Goal: Task Accomplishment & Management: Complete application form

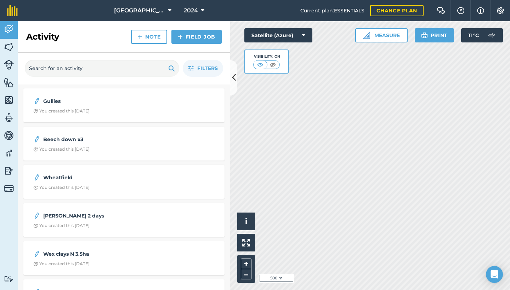
click at [152, 35] on link "Note" at bounding box center [149, 37] width 36 height 14
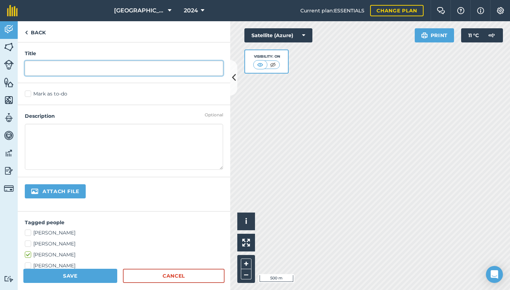
click at [74, 71] on input "text" at bounding box center [124, 68] width 198 height 15
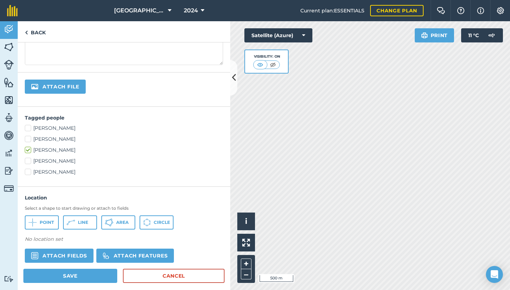
scroll to position [122, 0]
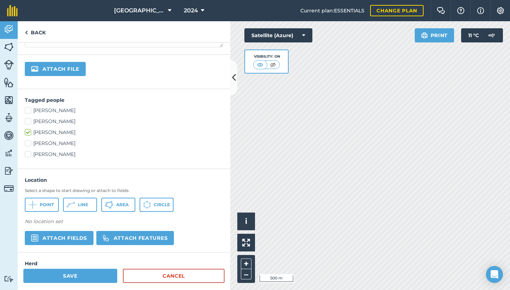
type input "Middle Clay"
click at [128, 206] on span "Area" at bounding box center [122, 205] width 12 height 6
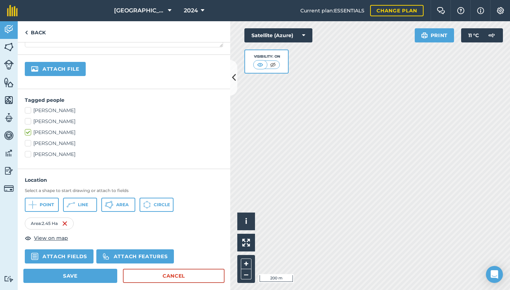
click at [123, 206] on span "Area" at bounding box center [122, 205] width 12 height 6
click at [126, 205] on span "Area" at bounding box center [122, 205] width 12 height 6
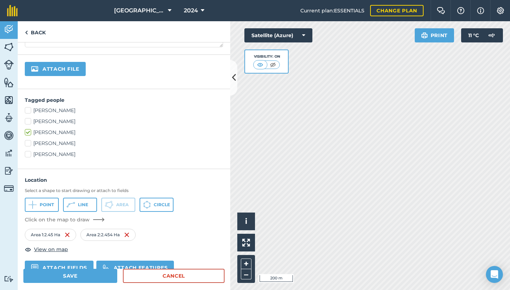
click at [311, 63] on div "Satellite (Azure) Visibility: On" at bounding box center [278, 50] width 68 height 45
click at [310, 64] on div "Satellite (Azure) Visibility: On" at bounding box center [278, 50] width 68 height 45
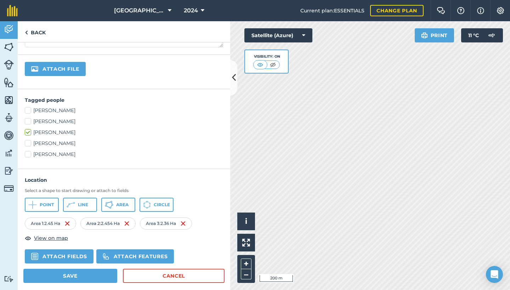
click at [311, 62] on div "Click to start drawing i © 2025 TomTom, Microsoft 200 m + – Satellite (Azure) V…" at bounding box center [370, 155] width 280 height 269
click at [309, 63] on div "Satellite (Azure) Visibility: On" at bounding box center [278, 50] width 68 height 45
click at [310, 62] on div "Satellite (Azure) Visibility: On" at bounding box center [278, 50] width 68 height 45
click at [308, 63] on div "Click to start drawing i © 2025 TomTom, Microsoft 200 m + – Satellite (Azure) V…" at bounding box center [370, 155] width 280 height 269
click at [126, 205] on span "Area" at bounding box center [122, 205] width 12 height 6
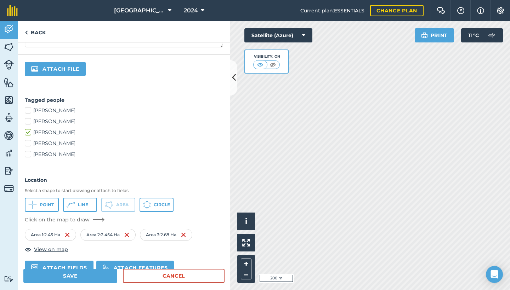
click at [307, 64] on div "Satellite (Azure) Visibility: On" at bounding box center [278, 50] width 68 height 45
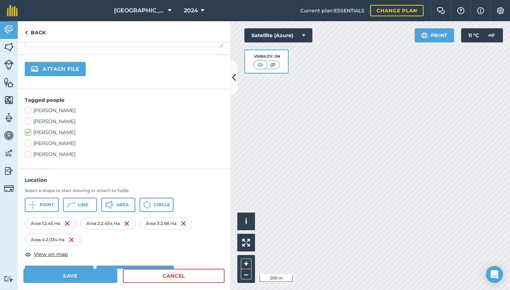
click at [309, 63] on div "Click to start drawing i © 2025 TomTom, Microsoft 200 m + – Satellite (Azure) V…" at bounding box center [370, 155] width 280 height 269
click at [308, 63] on div "Click to start drawing i © 2025 TomTom, Microsoft 200 m + – Satellite (Azure) V…" at bounding box center [370, 155] width 280 height 269
click at [298, 65] on div "Click to start drawing i © 2025 TomTom, Microsoft 200 m + – Satellite (Azure) V…" at bounding box center [370, 155] width 280 height 269
click at [305, 64] on div "Satellite (Azure) Visibility: On" at bounding box center [278, 50] width 68 height 45
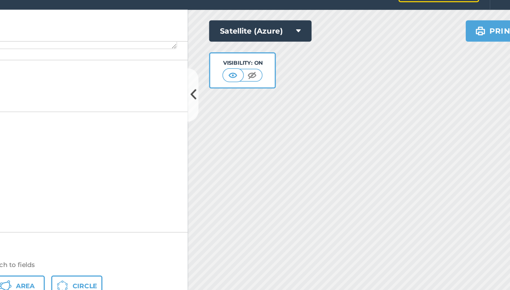
click at [62, 140] on label "[PERSON_NAME]" at bounding box center [124, 143] width 198 height 7
click at [29, 140] on input "[PERSON_NAME]" at bounding box center [27, 142] width 5 height 5
checkbox input "true"
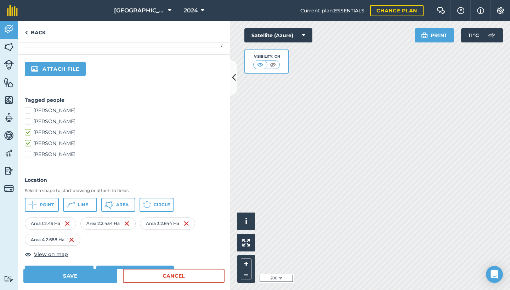
click at [115, 206] on button "Area" at bounding box center [118, 205] width 34 height 14
click at [161, 150] on div "[PERSON_NAME] [PERSON_NAME] [PERSON_NAME] [PERSON_NAME] [PERSON_NAME]" at bounding box center [124, 132] width 198 height 51
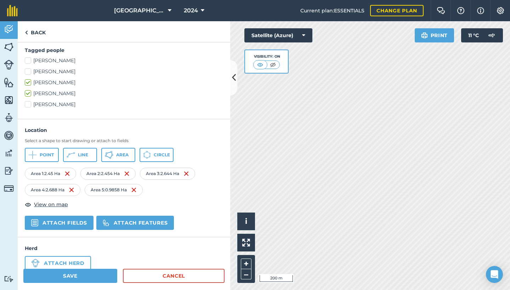
scroll to position [187, 0]
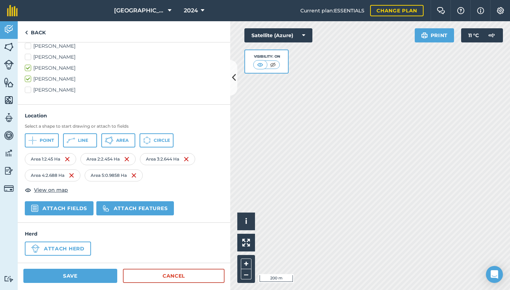
click at [54, 277] on button "Save" at bounding box center [70, 276] width 94 height 14
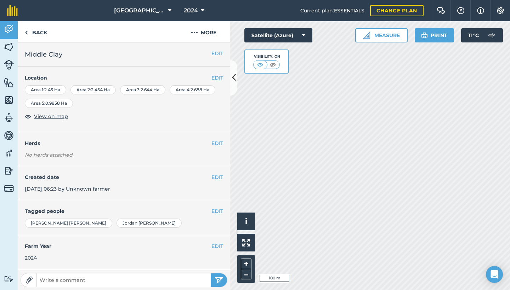
click at [213, 79] on button "EDIT" at bounding box center [217, 78] width 12 height 8
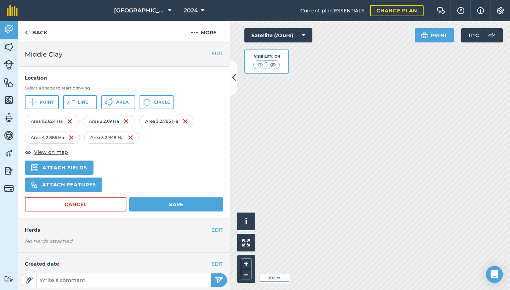
click at [172, 204] on button "Save" at bounding box center [176, 204] width 94 height 14
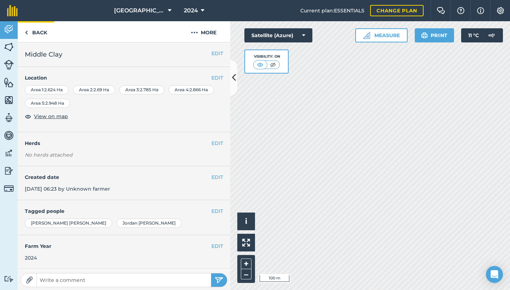
click at [29, 32] on link "Back" at bounding box center [36, 31] width 36 height 21
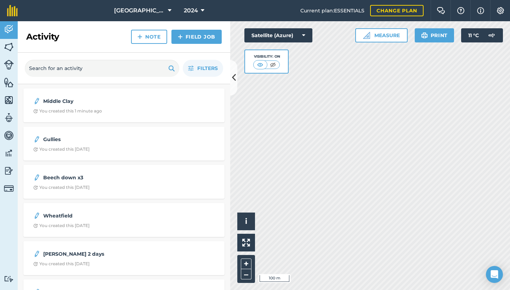
click at [153, 38] on link "Note" at bounding box center [149, 37] width 36 height 14
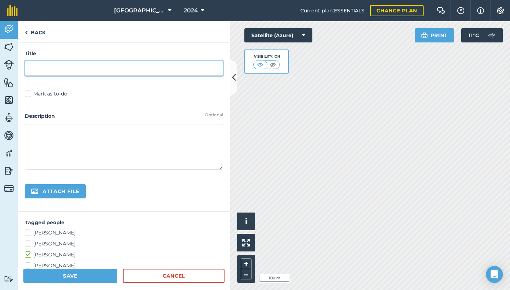
click at [139, 68] on input "text" at bounding box center [124, 68] width 198 height 15
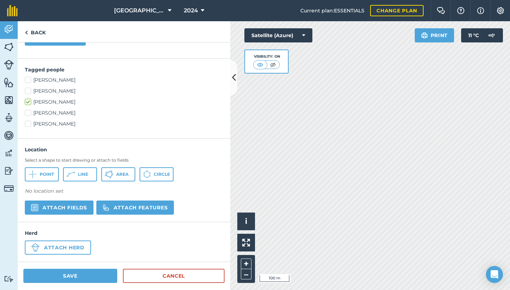
scroll to position [153, 0]
type input "Further Clay"
click at [115, 177] on button "Area" at bounding box center [118, 175] width 34 height 14
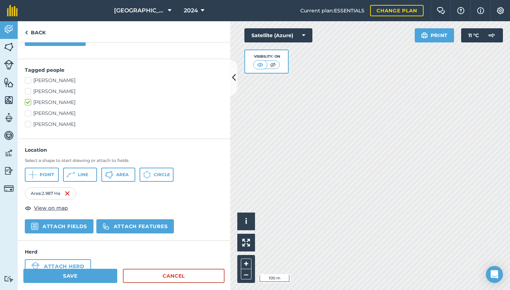
click at [115, 176] on button "Area" at bounding box center [118, 175] width 34 height 14
click at [121, 174] on span "Area" at bounding box center [122, 175] width 12 height 6
click at [119, 174] on span "Area" at bounding box center [122, 175] width 12 height 6
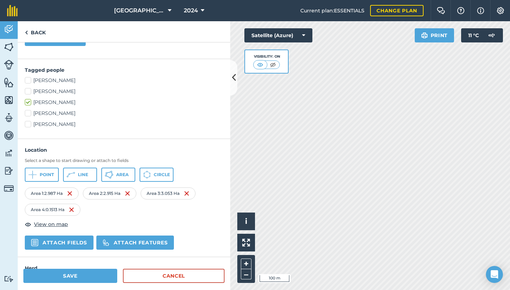
click at [73, 210] on img at bounding box center [72, 210] width 6 height 8
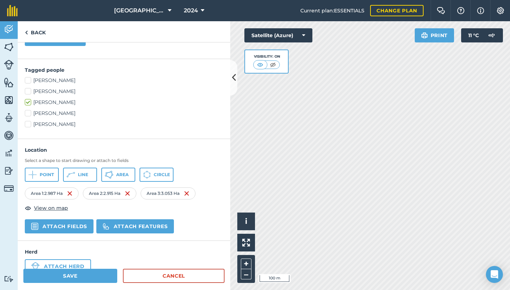
click at [122, 176] on span "Area" at bounding box center [122, 175] width 12 height 6
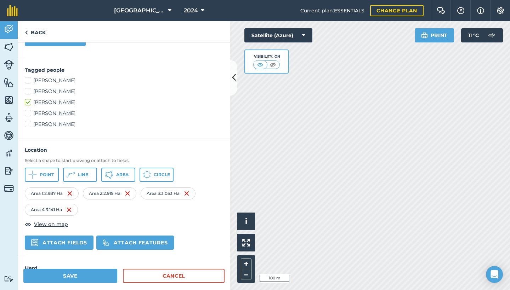
click at [76, 275] on button "Save" at bounding box center [70, 276] width 94 height 14
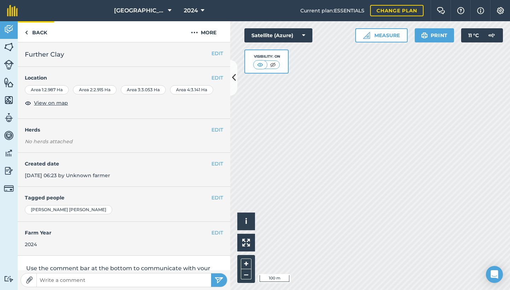
click at [34, 32] on link "Back" at bounding box center [36, 31] width 36 height 21
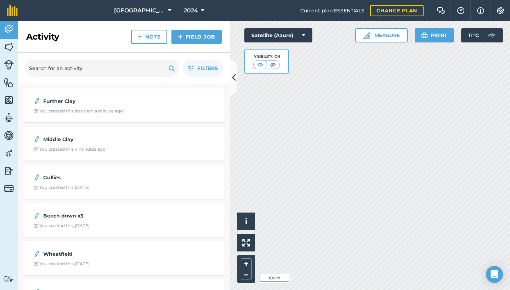
click at [153, 34] on link "Note" at bounding box center [149, 37] width 36 height 14
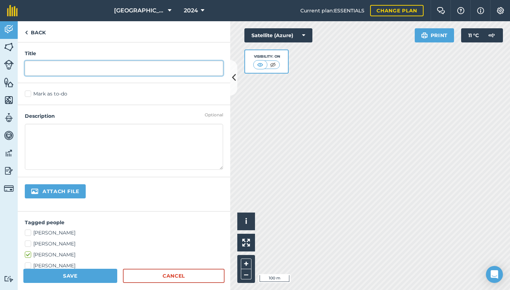
click at [73, 68] on input "text" at bounding box center [124, 68] width 198 height 15
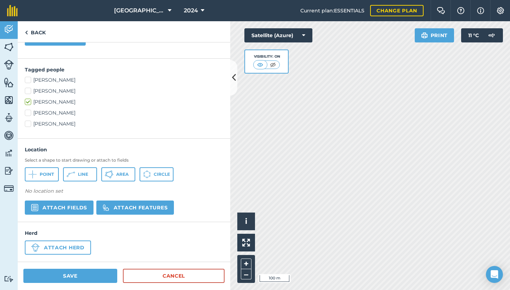
scroll to position [153, 0]
click at [120, 175] on span "Area" at bounding box center [122, 175] width 12 height 6
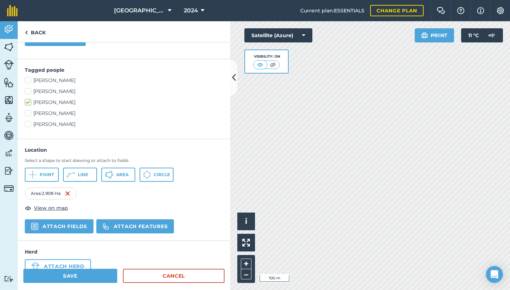
click at [114, 174] on button "Area" at bounding box center [118, 175] width 34 height 14
click at [122, 172] on span "Area" at bounding box center [122, 175] width 12 height 6
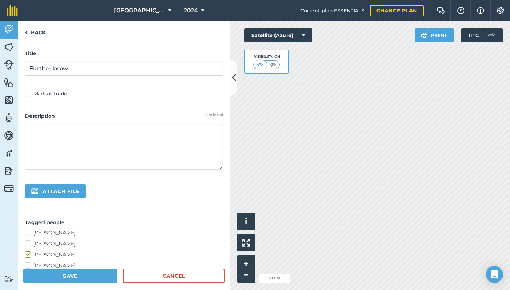
scroll to position [0, 0]
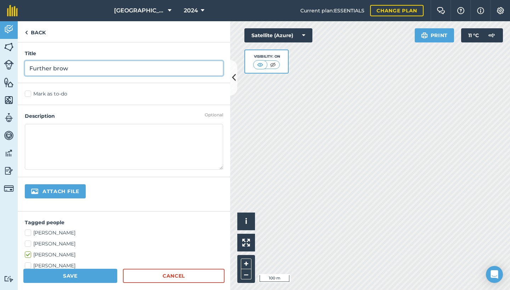
click at [71, 68] on input "Further brow" at bounding box center [124, 68] width 198 height 15
type input "F"
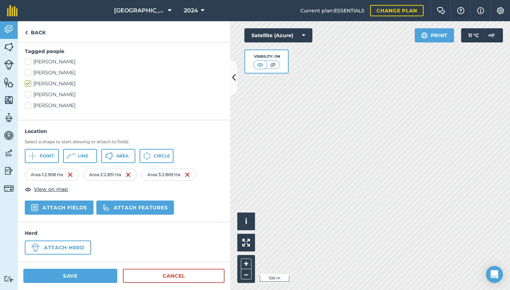
scroll to position [171, 0]
type input "Brows"
click at [119, 156] on span "Area" at bounding box center [122, 157] width 12 height 6
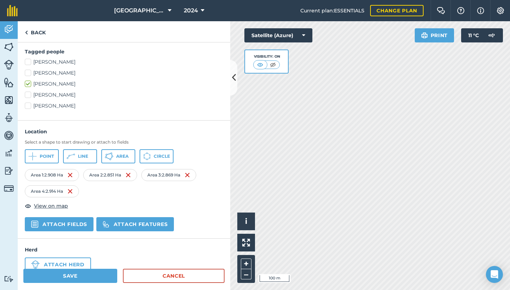
click at [123, 157] on span "Area" at bounding box center [122, 157] width 12 height 6
click at [112, 156] on icon at bounding box center [109, 156] width 8 height 8
click at [69, 276] on button "Save" at bounding box center [70, 276] width 94 height 14
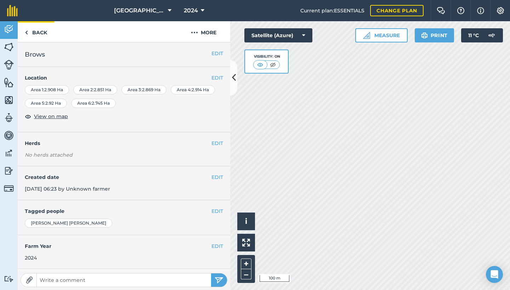
click at [29, 31] on link "Back" at bounding box center [36, 31] width 36 height 21
